Goal: Task Accomplishment & Management: Use online tool/utility

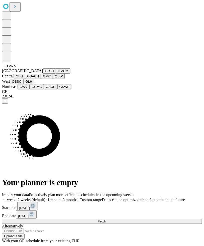
click at [41, 79] on button "GMC" at bounding box center [47, 76] width 12 height 5
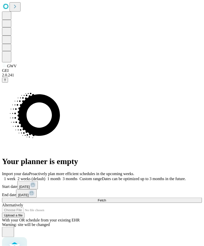
drag, startPoint x: 114, startPoint y: 162, endPoint x: 142, endPoint y: 185, distance: 35.6
click at [106, 202] on span "Fetch" at bounding box center [102, 201] width 8 height 4
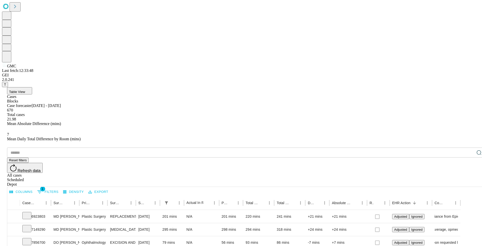
click at [204, 182] on div "Depot" at bounding box center [246, 184] width 478 height 5
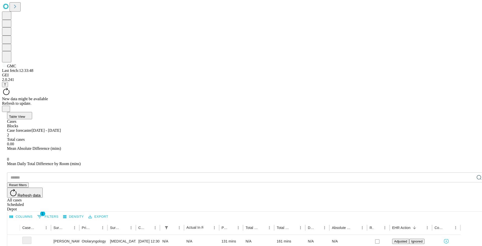
click at [204, 97] on div "New data might be available" at bounding box center [241, 99] width 478 height 5
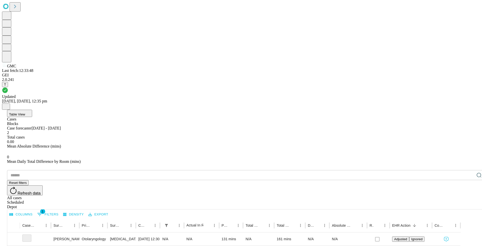
click at [204, 196] on div "All cases" at bounding box center [246, 198] width 478 height 5
click at [7, 105] on icon "Close" at bounding box center [6, 106] width 2 height 2
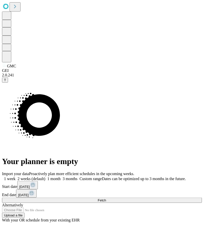
click at [106, 202] on span "Fetch" at bounding box center [102, 201] width 8 height 4
